Goal: Check status: Check status

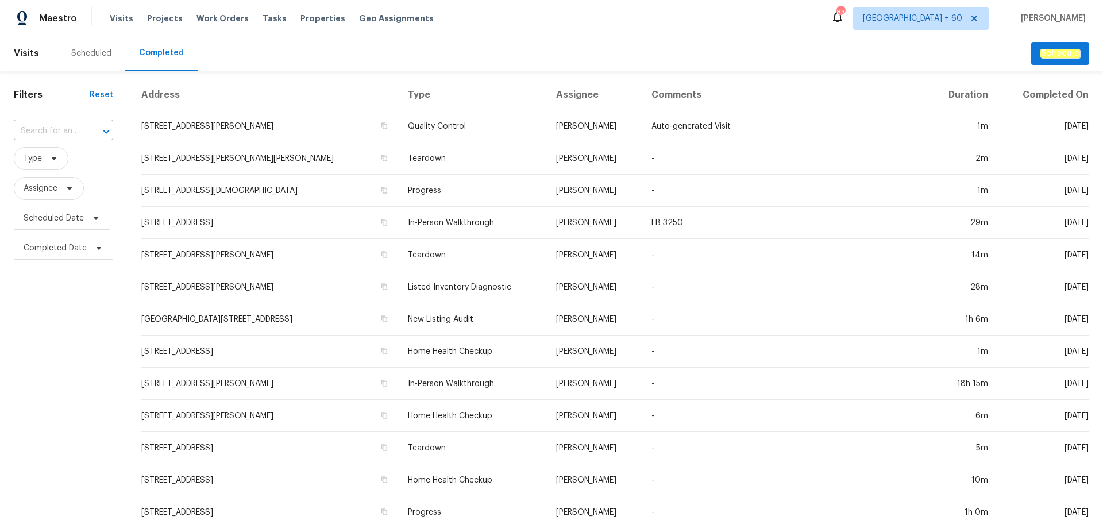
click at [57, 127] on input "text" at bounding box center [47, 131] width 67 height 18
paste input "6139 Castle Ct, Charlotte, NC 28213"
type input "6139 Castle Ct, Charlotte, NC 28213"
click at [59, 157] on li "6139 Castle Ct, Charlotte, NC 28213" at bounding box center [63, 156] width 98 height 19
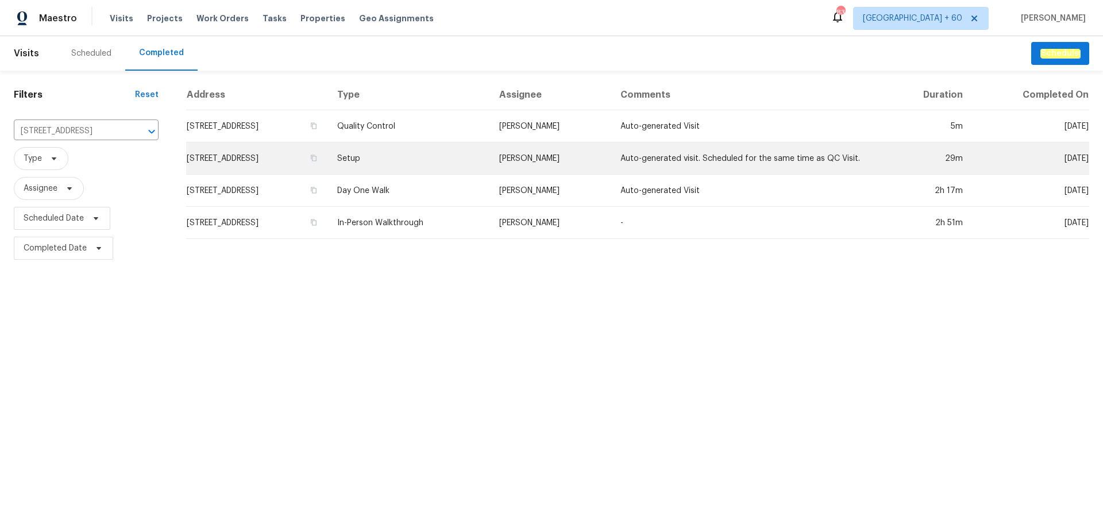
click at [470, 156] on td "Setup" at bounding box center [408, 158] width 161 height 32
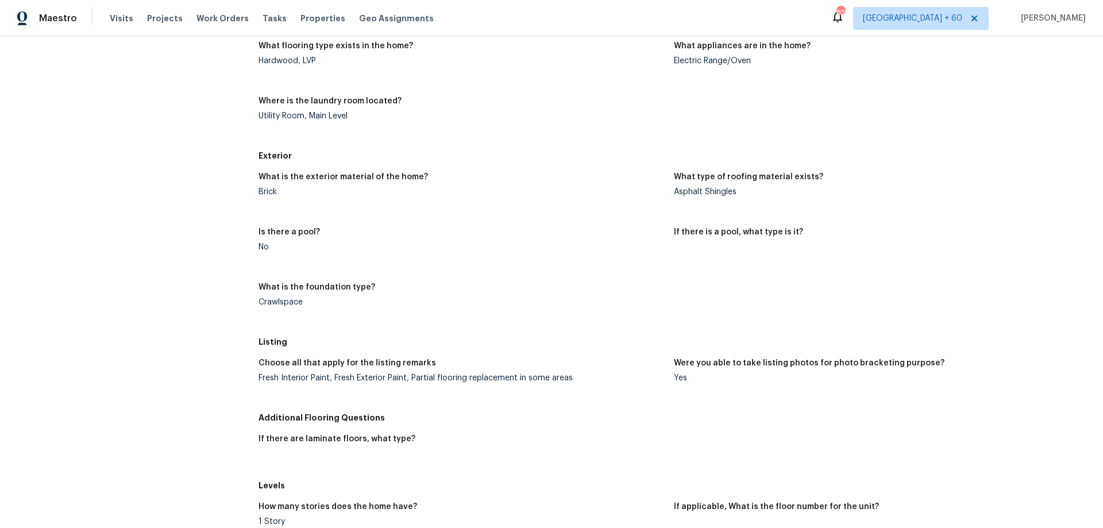
scroll to position [459, 0]
